Goal: Information Seeking & Learning: Find contact information

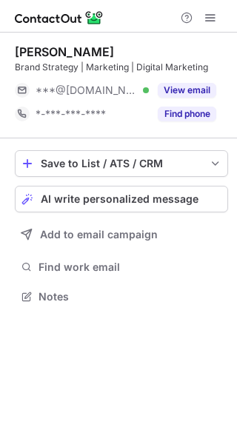
scroll to position [286, 237]
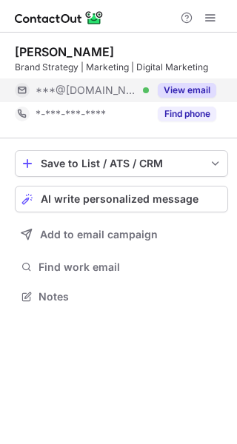
click at [181, 93] on button "View email" at bounding box center [187, 90] width 58 height 15
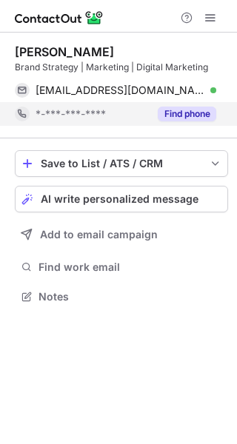
click at [181, 107] on button "Find phone" at bounding box center [187, 114] width 58 height 15
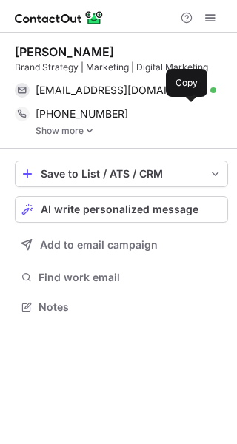
scroll to position [297, 237]
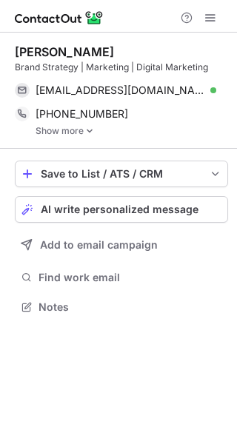
click at [58, 132] on link "Show more" at bounding box center [132, 131] width 192 height 10
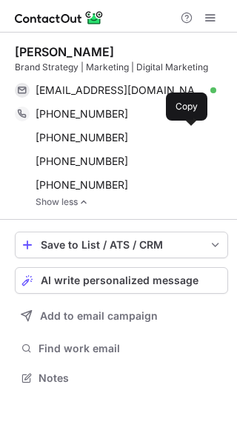
scroll to position [368, 237]
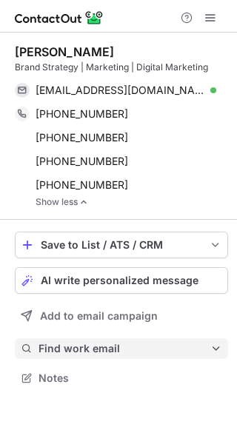
click at [65, 345] on span "Find work email" at bounding box center [124, 348] width 172 height 13
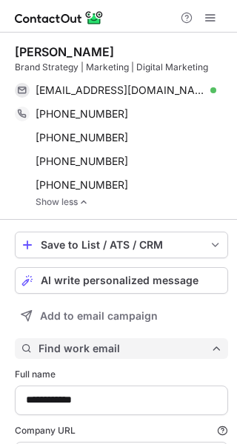
scroll to position [525, 226]
type input "*******"
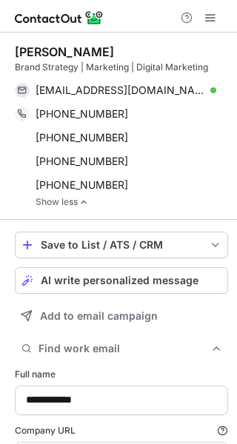
scroll to position [73, 0]
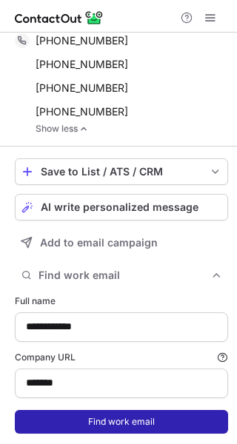
click at [62, 426] on button "Find work email" at bounding box center [121, 422] width 213 height 24
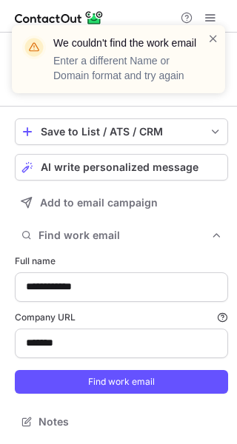
scroll to position [0, 0]
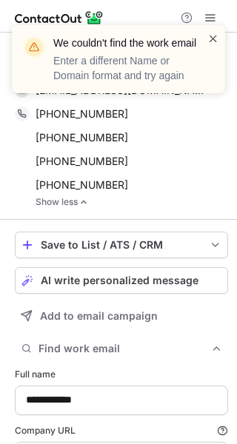
click at [217, 39] on span at bounding box center [213, 38] width 12 height 15
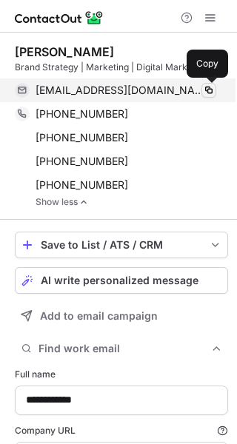
click at [206, 93] on span at bounding box center [209, 90] width 12 height 12
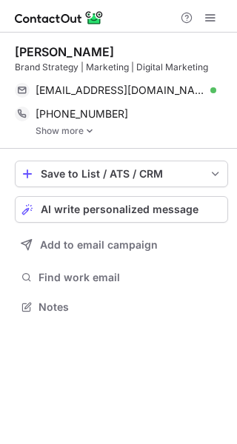
scroll to position [297, 237]
click at [87, 132] on img at bounding box center [89, 131] width 9 height 10
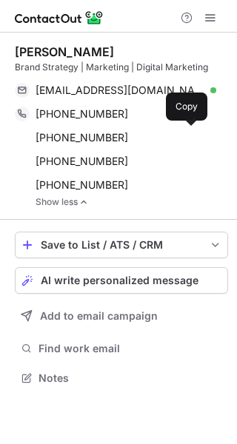
scroll to position [368, 237]
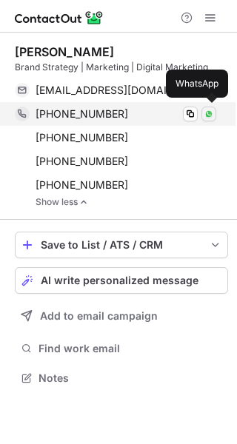
click at [207, 117] on img at bounding box center [208, 114] width 9 height 9
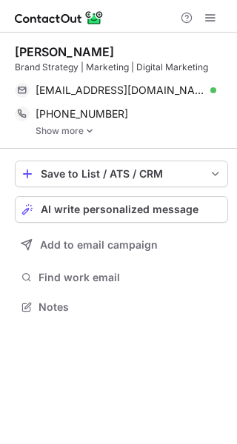
scroll to position [297, 237]
click at [67, 129] on link "Show more" at bounding box center [132, 131] width 192 height 10
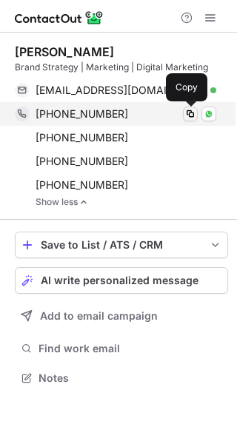
click at [189, 115] on span at bounding box center [190, 114] width 12 height 12
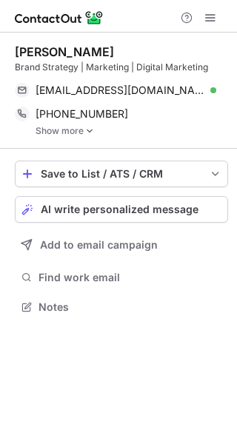
scroll to position [297, 237]
click at [74, 132] on link "Show more" at bounding box center [132, 131] width 192 height 10
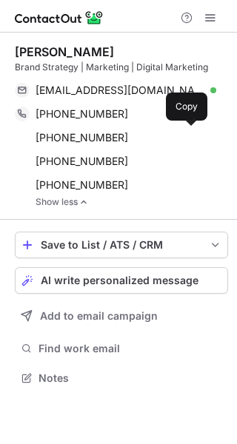
scroll to position [368, 237]
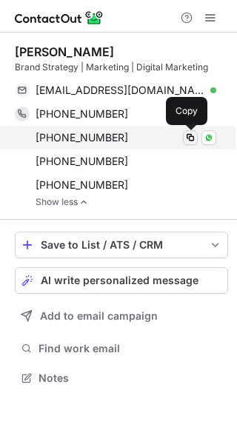
click at [191, 138] on span at bounding box center [190, 138] width 12 height 12
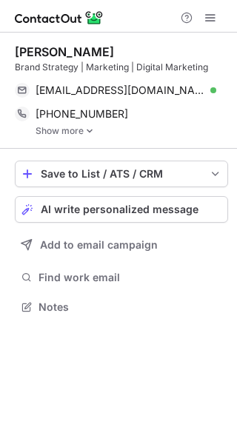
scroll to position [297, 237]
